Goal: Information Seeking & Learning: Learn about a topic

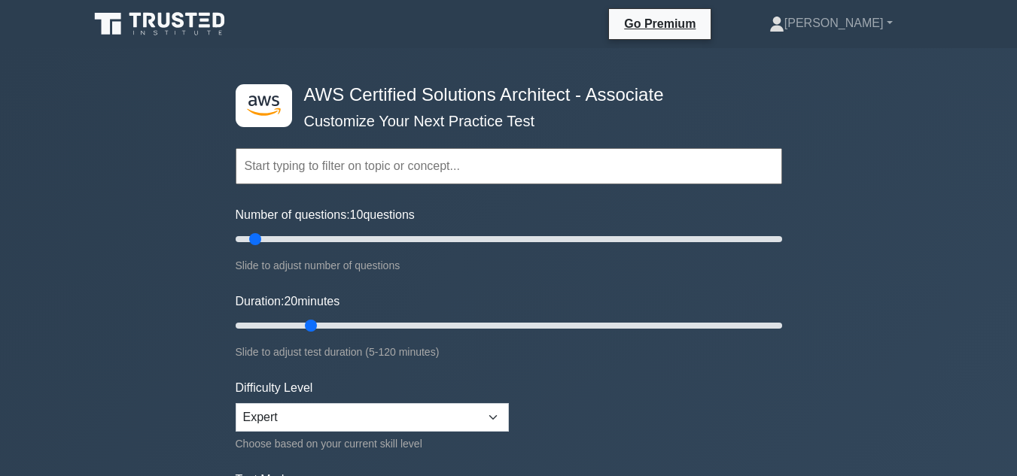
drag, startPoint x: 503, startPoint y: 328, endPoint x: 300, endPoint y: 203, distance: 238.6
click at [300, 317] on input "Duration: 20 minutes" at bounding box center [509, 326] width 546 height 18
type input "55"
click at [475, 325] on input "Duration: 55 minutes" at bounding box center [509, 326] width 546 height 18
type input "40"
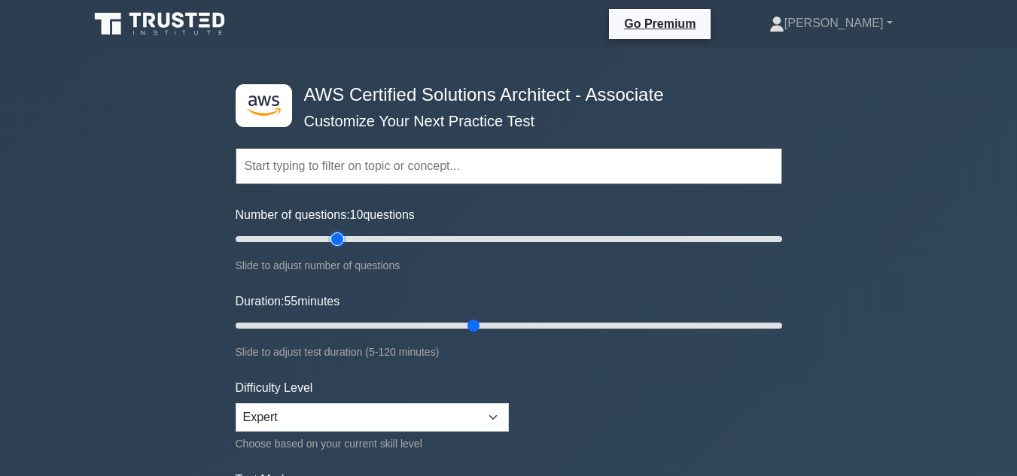
click at [332, 231] on input "Number of questions: 10 questions" at bounding box center [509, 239] width 546 height 18
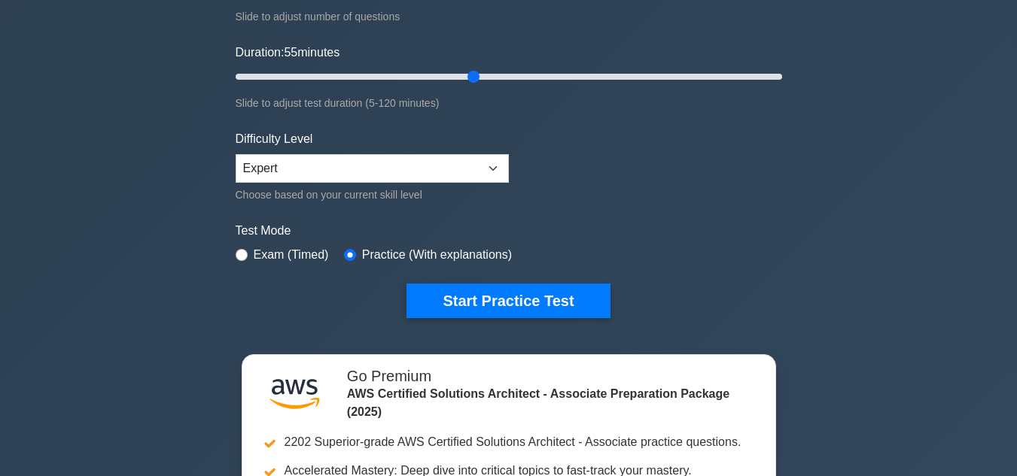
scroll to position [271, 0]
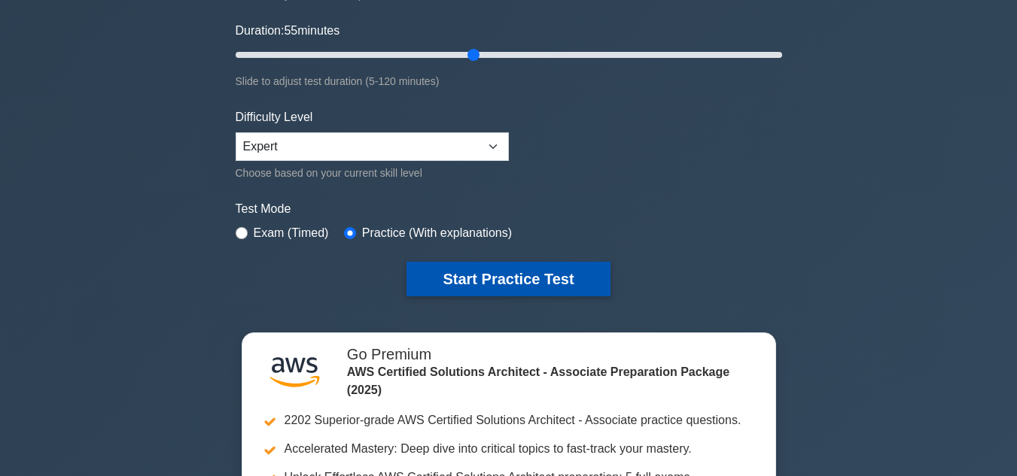
click at [568, 285] on button "Start Practice Test" at bounding box center [507, 279] width 203 height 35
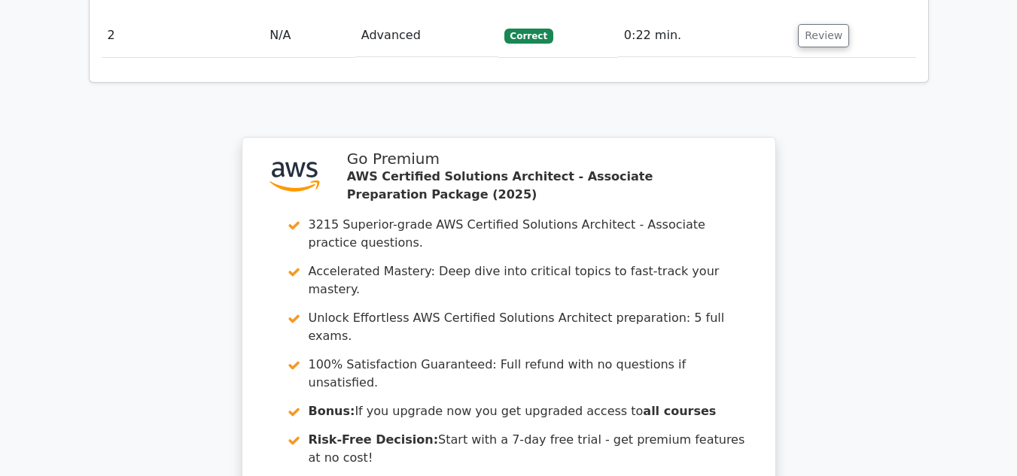
scroll to position [1716, 0]
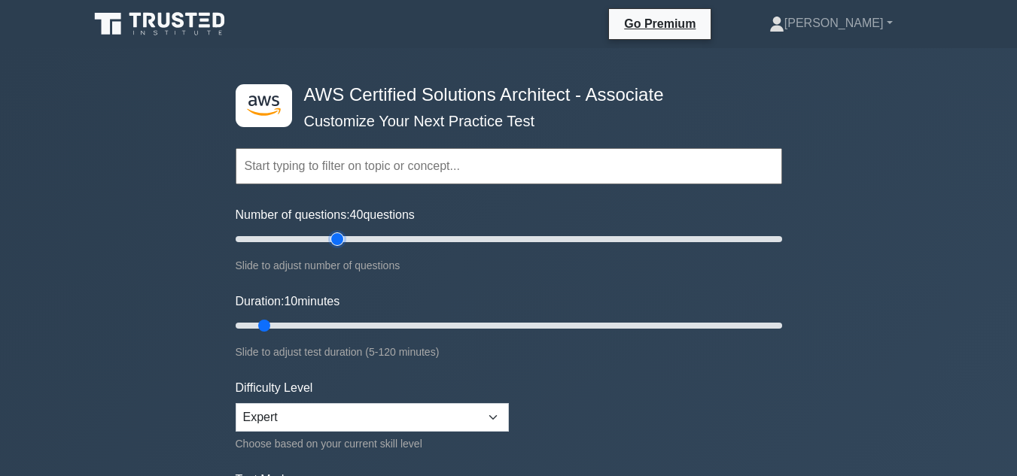
type input "40"
click at [342, 245] on input "Number of questions: 40 questions" at bounding box center [509, 239] width 546 height 18
click at [352, 322] on input "Duration: 10 minutes" at bounding box center [509, 326] width 546 height 18
click at [395, 322] on input "Duration: 40 minutes" at bounding box center [509, 326] width 546 height 18
type input "45"
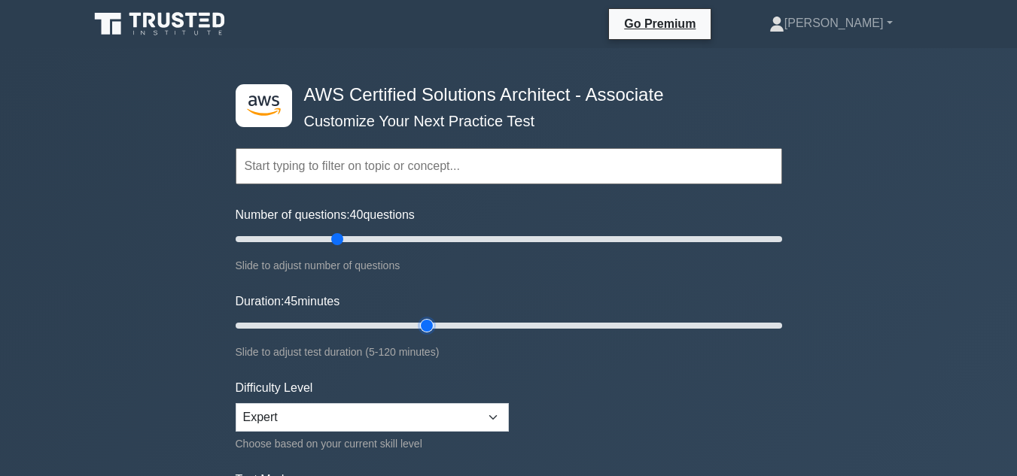
click at [434, 330] on input "Duration: 45 minutes" at bounding box center [509, 326] width 546 height 18
click at [548, 382] on form "Topics Amazon EC2 Amazon S3 Amazon VPC AWS Identity and Access Management (IAM)…" at bounding box center [509, 334] width 546 height 465
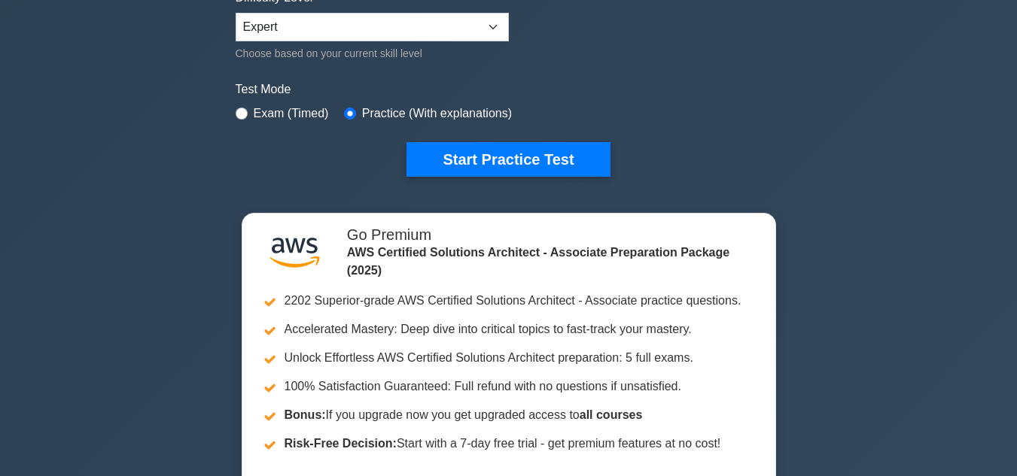
scroll to position [391, 0]
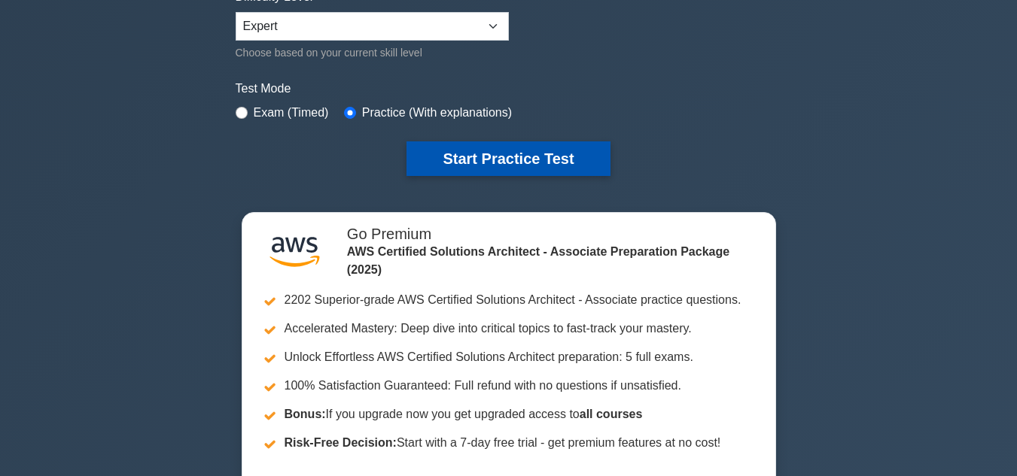
click at [540, 160] on button "Start Practice Test" at bounding box center [507, 158] width 203 height 35
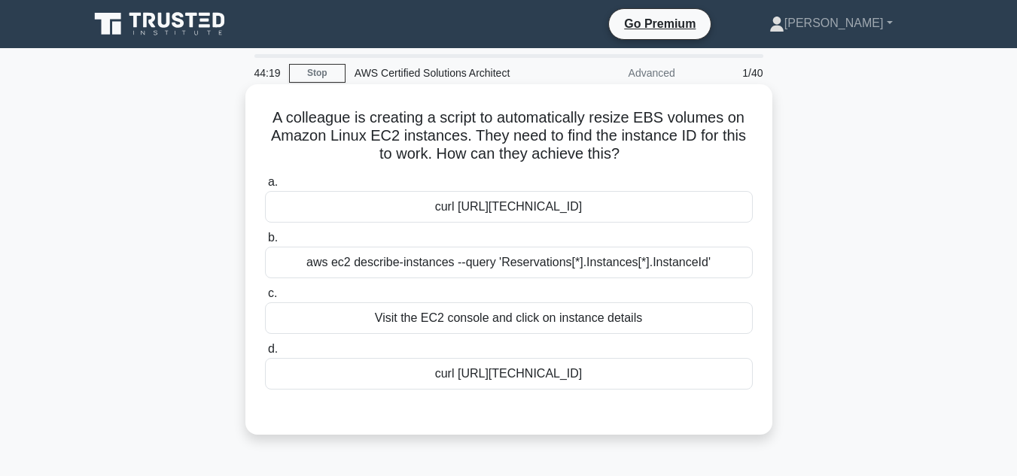
click at [461, 373] on div "curl [URL][TECHNICAL_ID]" at bounding box center [509, 374] width 488 height 32
click at [265, 355] on input "[PERSON_NAME] [URL][TECHNICAL_ID]" at bounding box center [265, 350] width 0 height 10
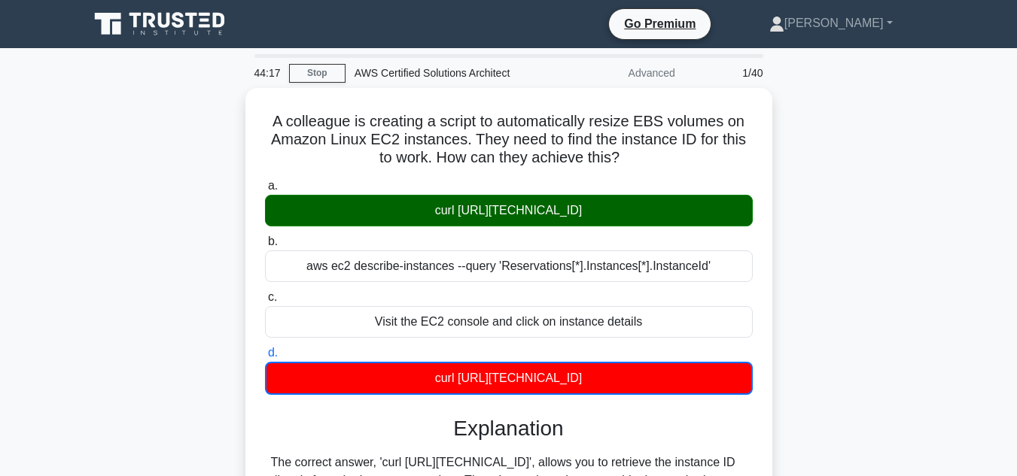
click at [856, 260] on div "A colleague is creating a script to automatically resize EBS volumes on Amazon …" at bounding box center [509, 361] width 858 height 546
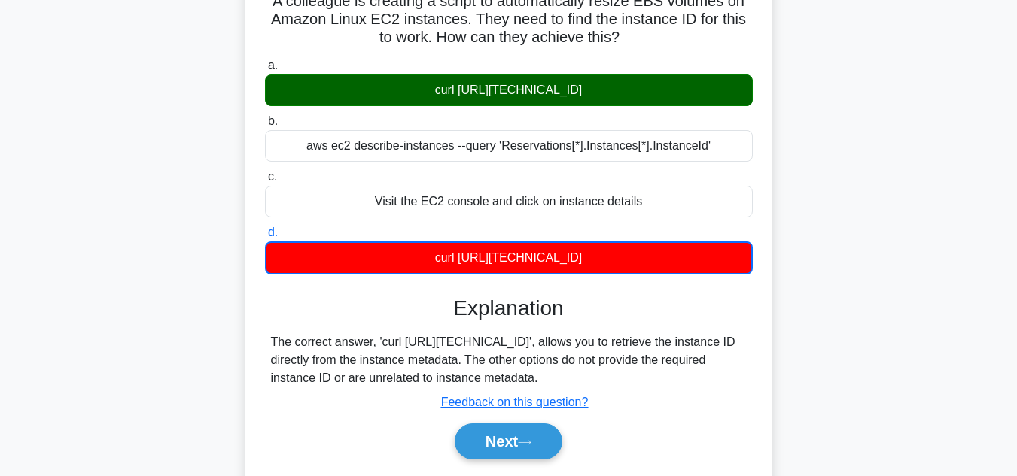
scroll to position [151, 0]
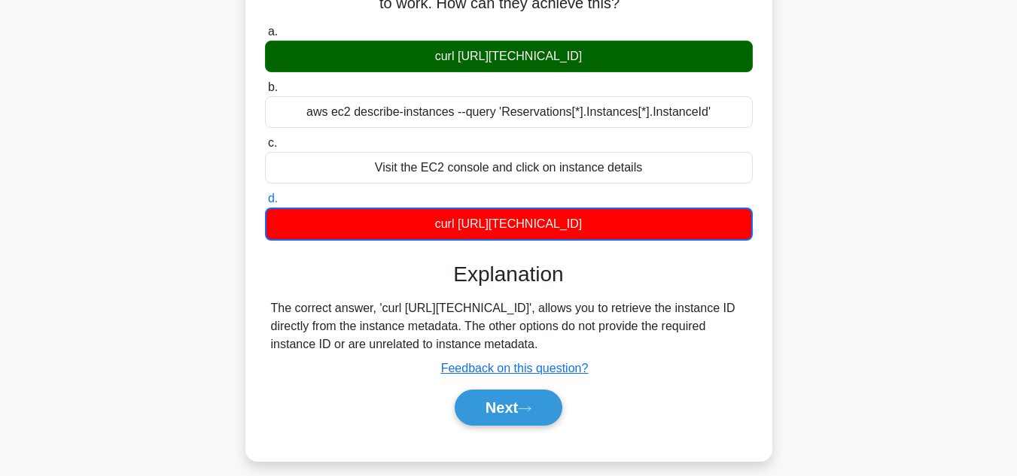
drag, startPoint x: 650, startPoint y: 351, endPoint x: 285, endPoint y: 316, distance: 366.7
click at [285, 316] on div "The correct answer, 'curl [URL][TECHNICAL_ID]', allows you to retrieve the inst…" at bounding box center [509, 327] width 476 height 54
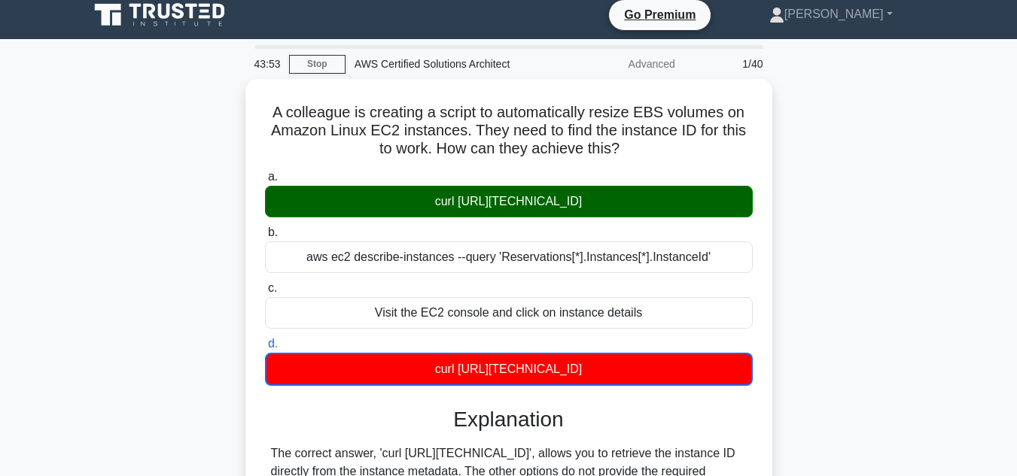
scroll to position [0, 0]
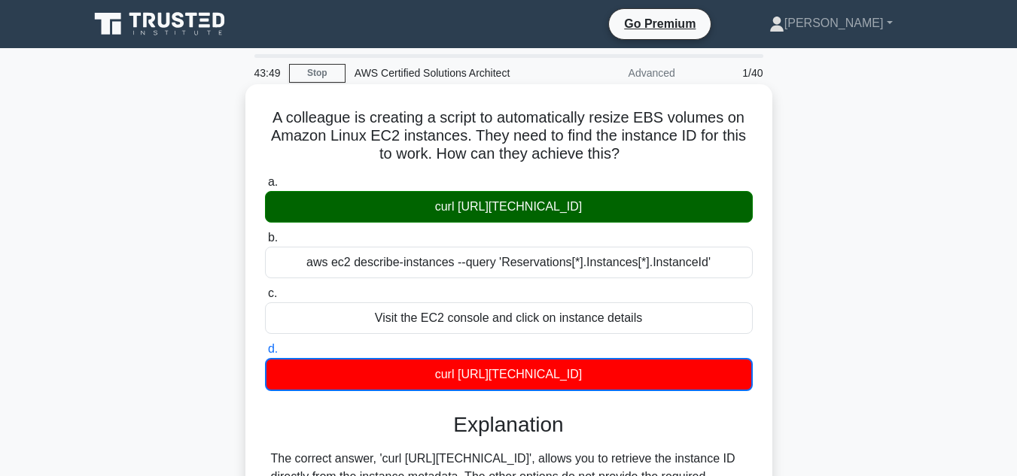
drag, startPoint x: 625, startPoint y: 157, endPoint x: 254, endPoint y: 112, distance: 373.7
click at [254, 112] on div "A colleague is creating a script to automatically resize EBS volumes on Amazon …" at bounding box center [508, 348] width 515 height 516
copy h5 "A colleague is creating a script to automatically resize EBS volumes on Amazon …"
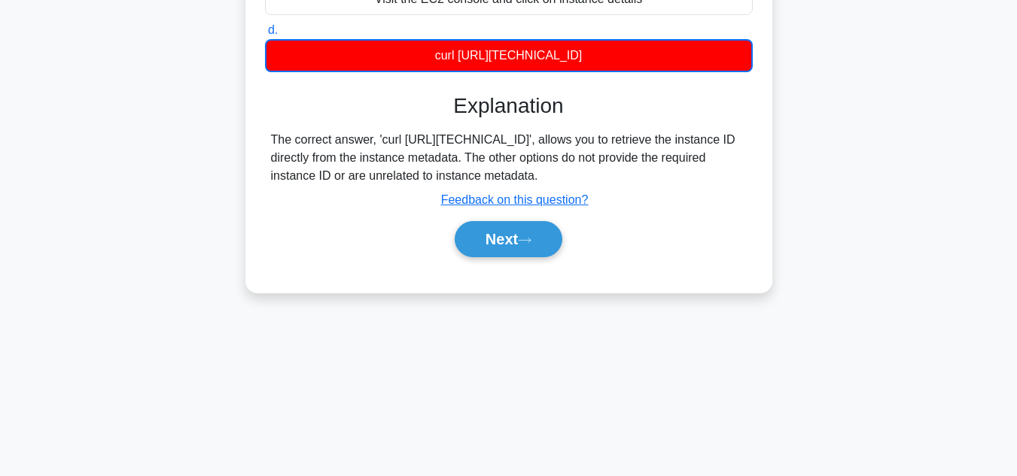
scroll to position [336, 0]
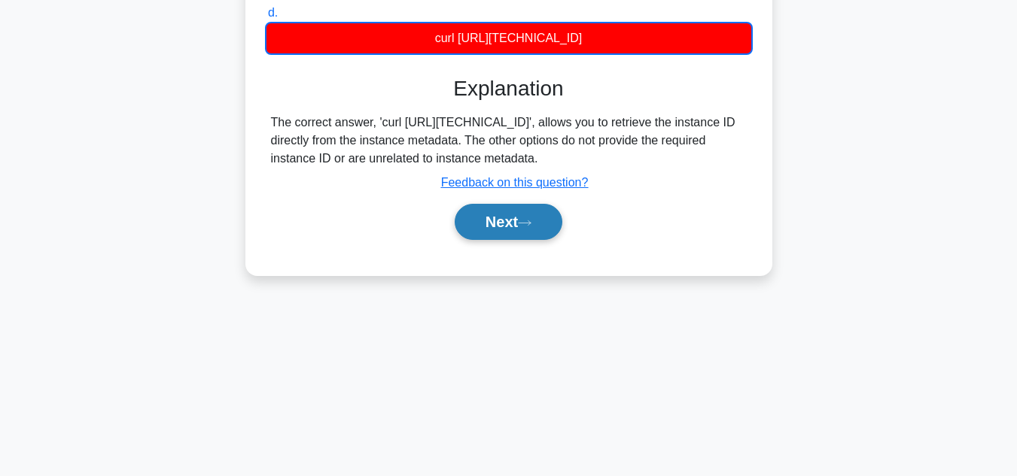
click at [535, 217] on button "Next" at bounding box center [509, 222] width 108 height 36
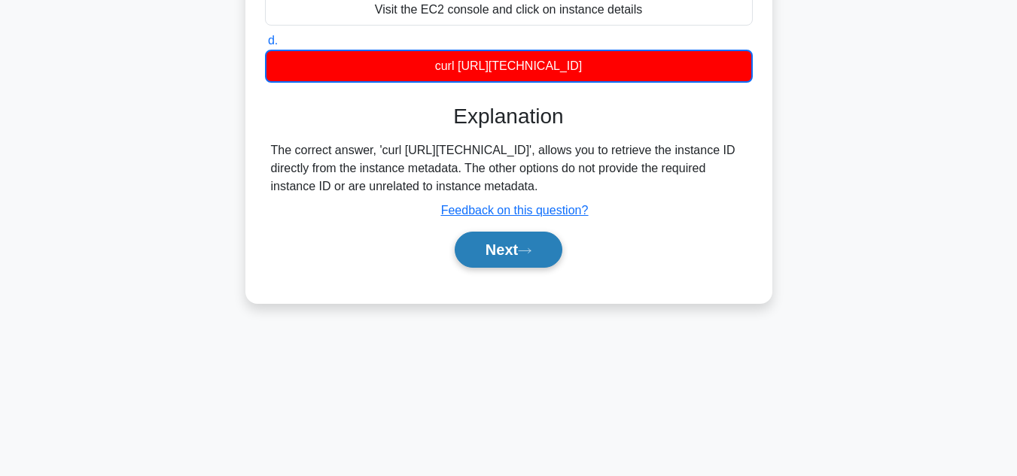
scroll to position [306, 0]
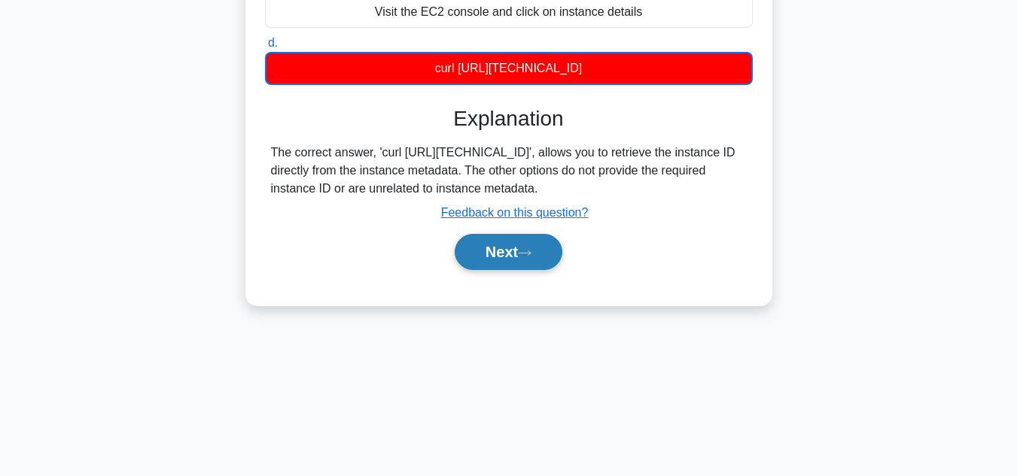
click at [521, 243] on button "Next" at bounding box center [509, 252] width 108 height 36
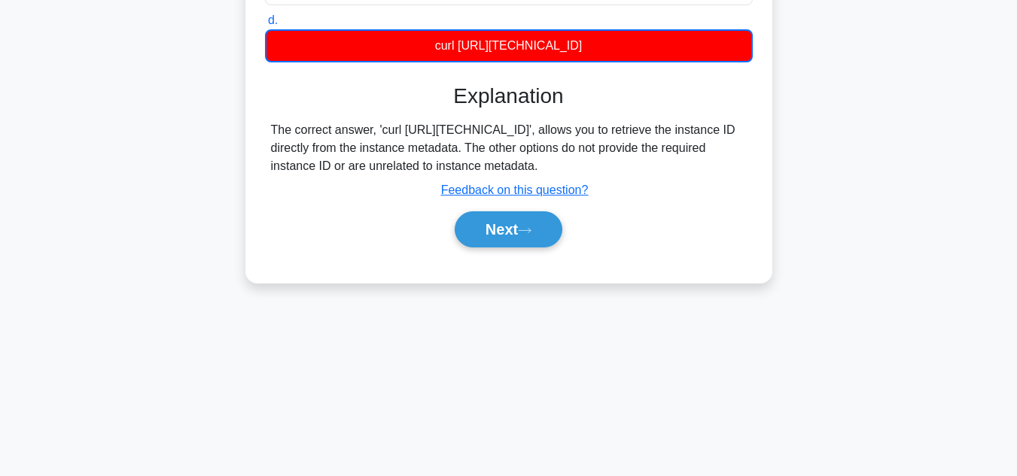
scroll to position [336, 0]
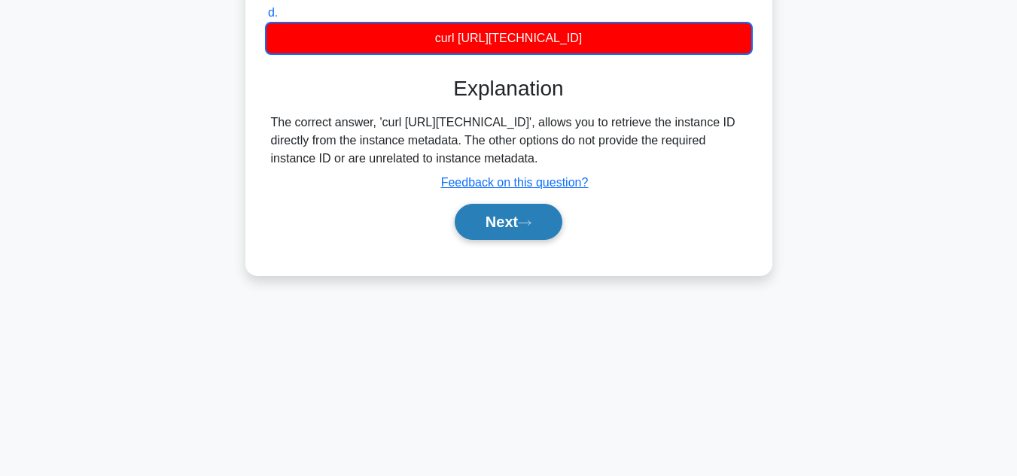
click at [479, 215] on button "Next" at bounding box center [509, 222] width 108 height 36
